Goal: Task Accomplishment & Management: Complete application form

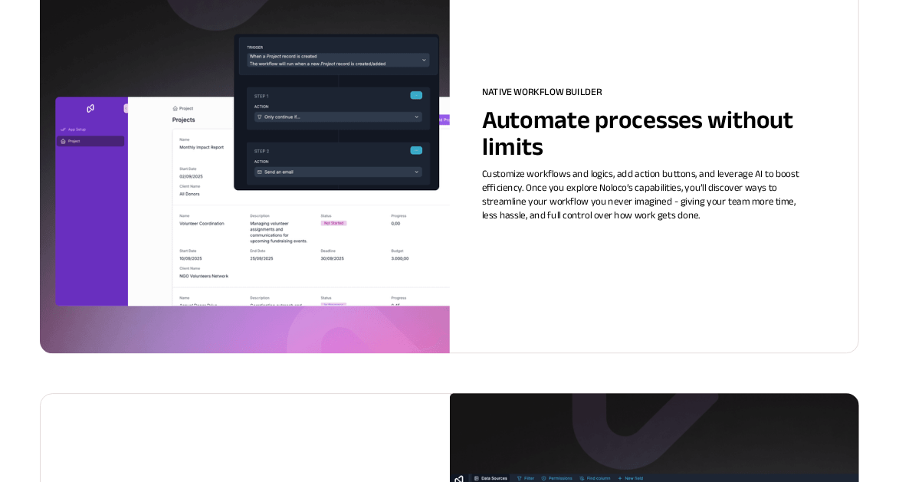
scroll to position [1928, 0]
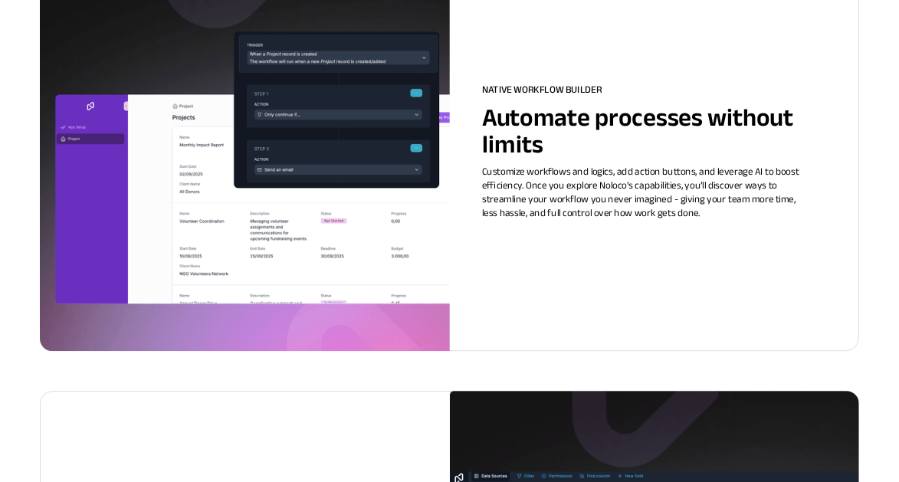
click at [406, 309] on img at bounding box center [244, 151] width 409 height 399
click at [543, 156] on p "Automate processes without limits" at bounding box center [646, 136] width 328 height 52
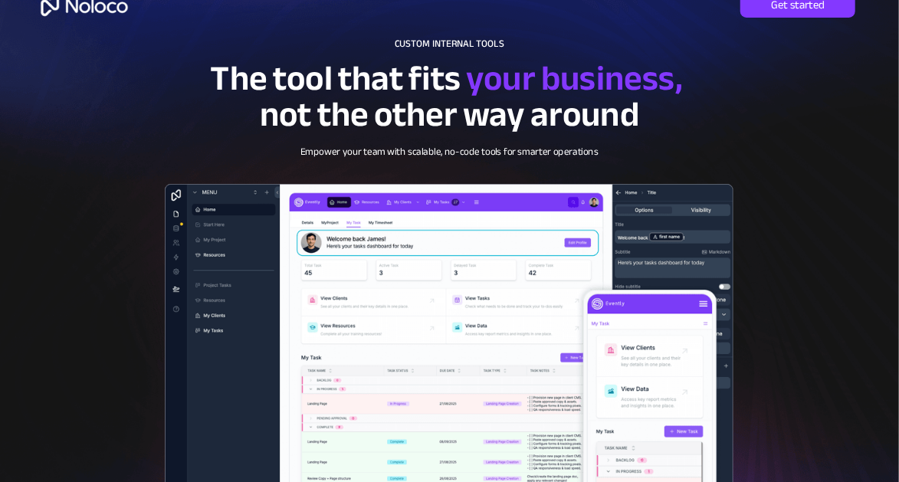
scroll to position [0, 0]
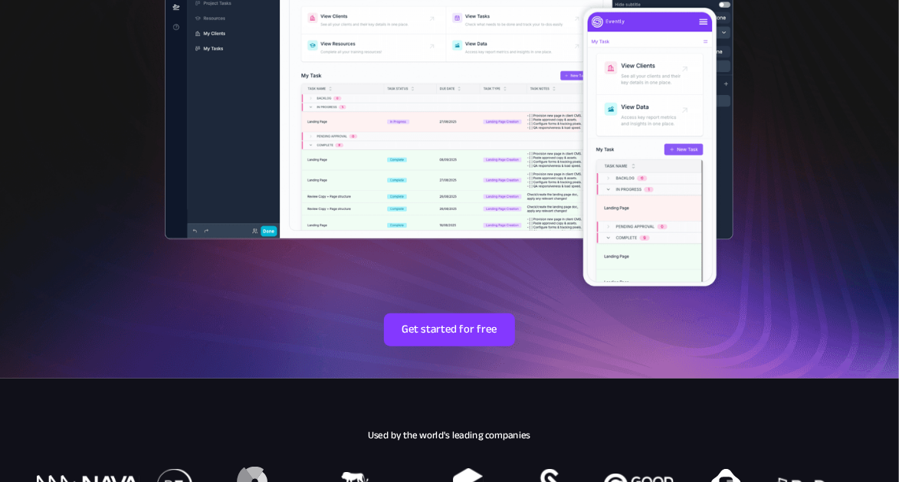
click at [463, 326] on span "Get started for free" at bounding box center [450, 330] width 132 height 14
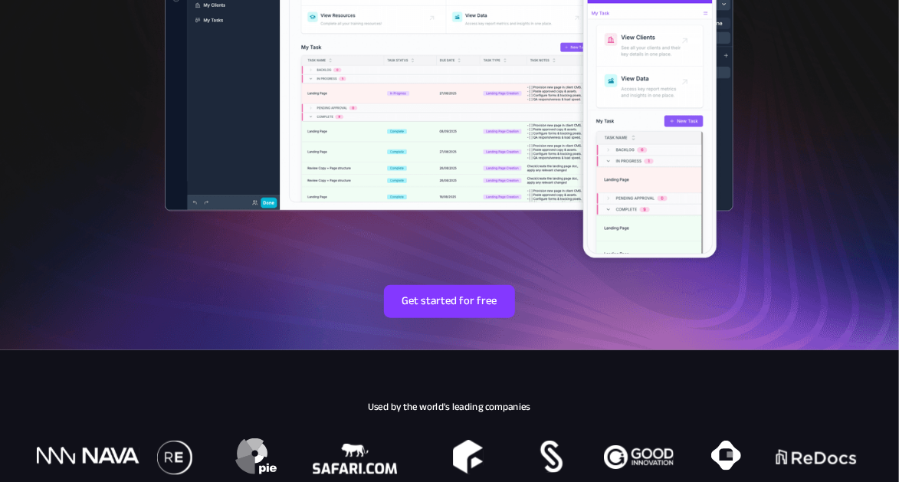
scroll to position [356, 0]
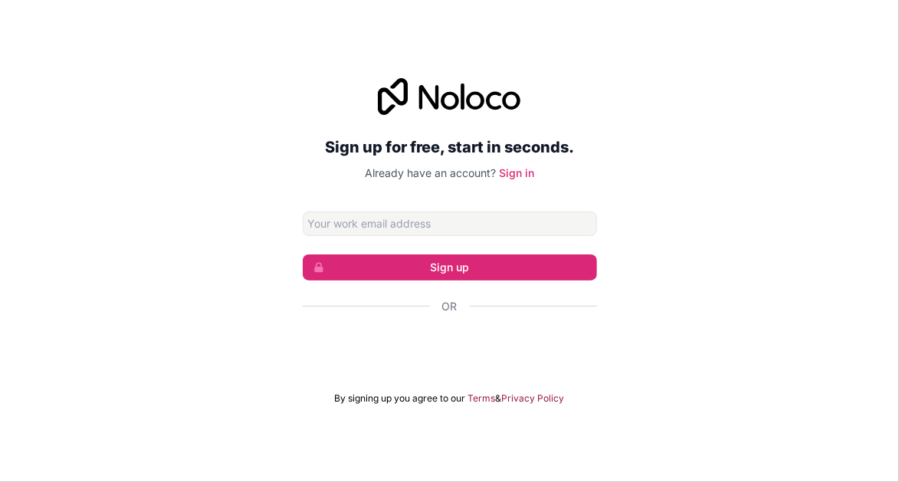
click at [500, 236] on input "Email address" at bounding box center [450, 224] width 294 height 25
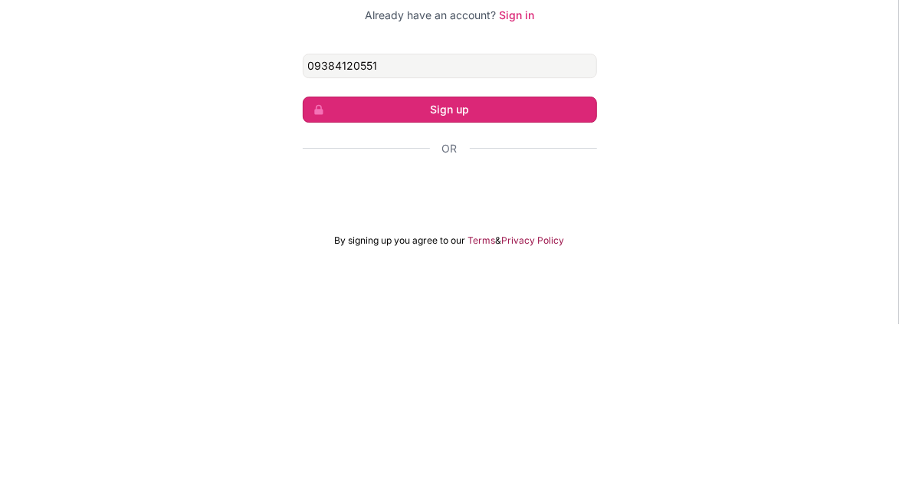
click at [416, 281] on button "Sign up" at bounding box center [450, 267] width 294 height 26
click at [557, 281] on button "Sign up" at bounding box center [450, 267] width 294 height 26
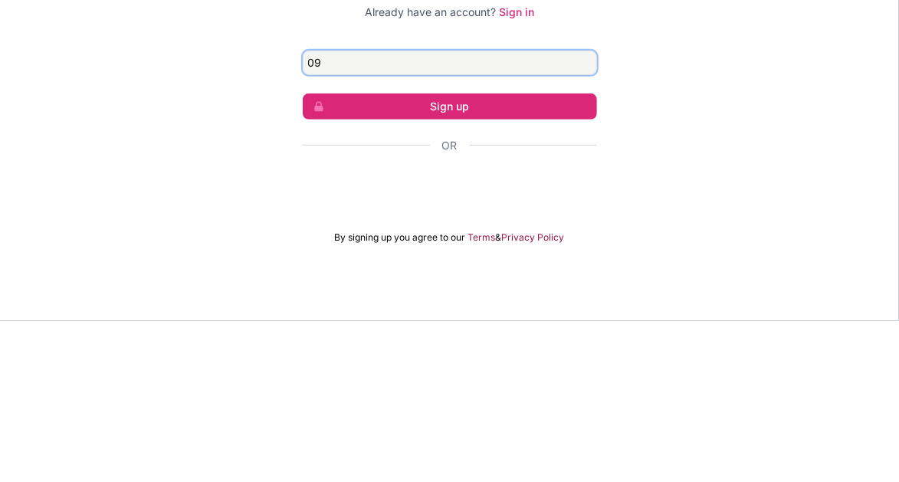
type input "0"
type input "@093"
click at [770, 271] on div "Sign up for free, start in seconds. Already have an account? Sign in @093 Sign …" at bounding box center [449, 241] width 899 height 369
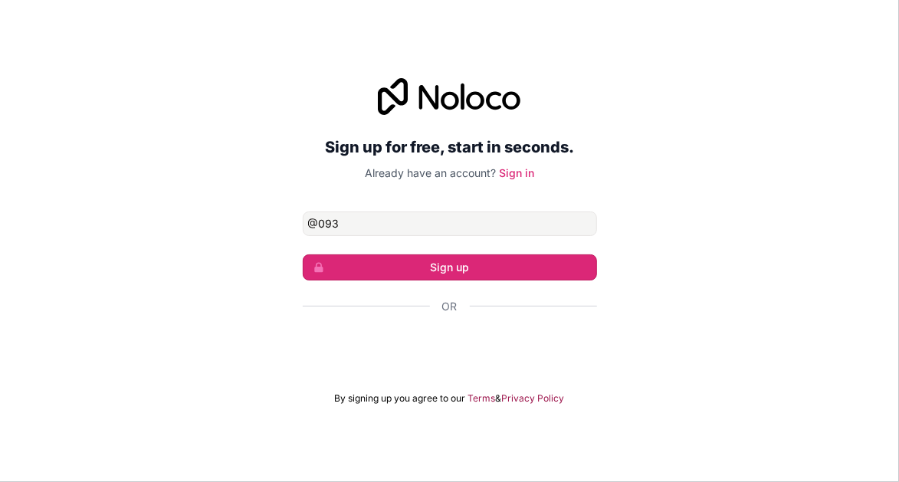
click at [507, 281] on button "Sign up" at bounding box center [450, 267] width 294 height 26
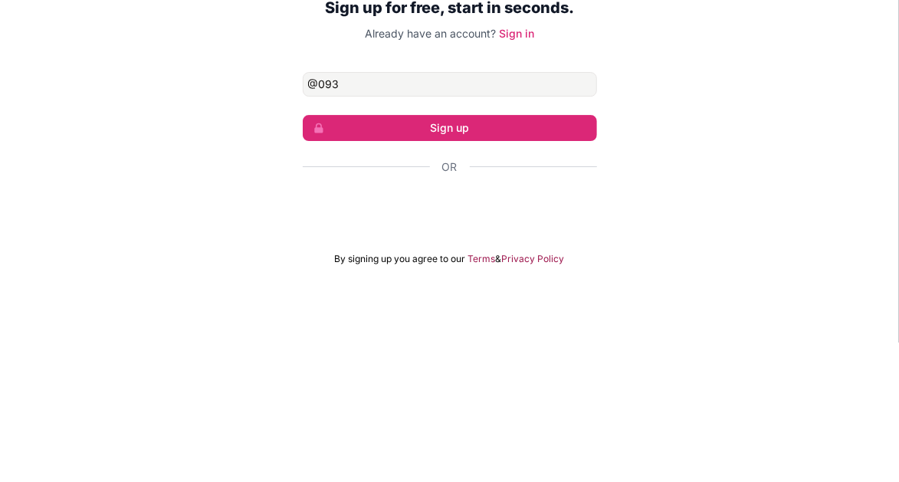
click at [760, 311] on div "Sign up for free, start in seconds. Already have an account? Sign in @093 Sign …" at bounding box center [449, 241] width 899 height 369
